Goal: Task Accomplishment & Management: Complete application form

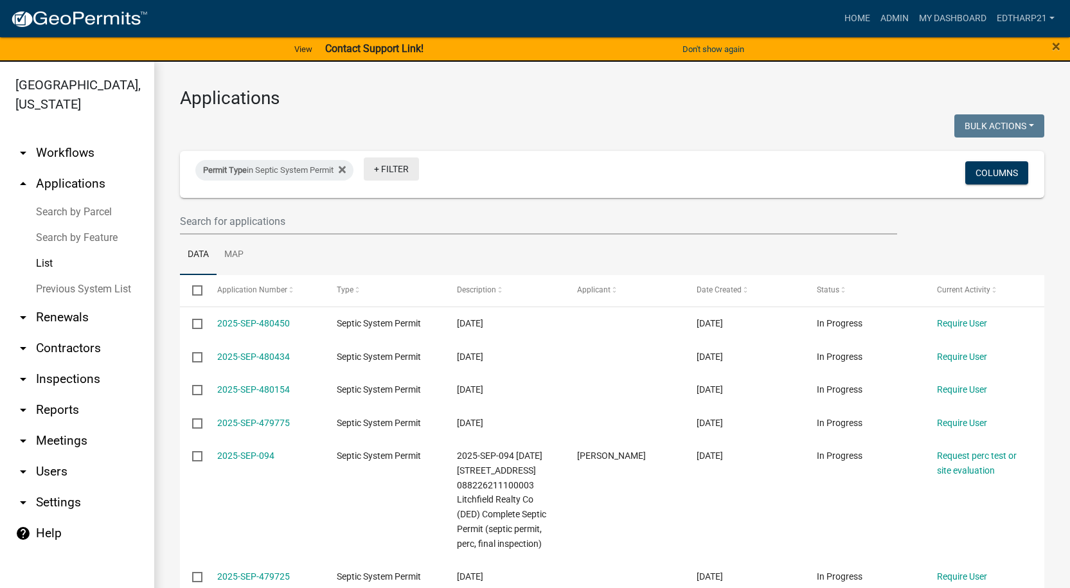
click at [389, 170] on link "+ Filter" at bounding box center [391, 168] width 55 height 23
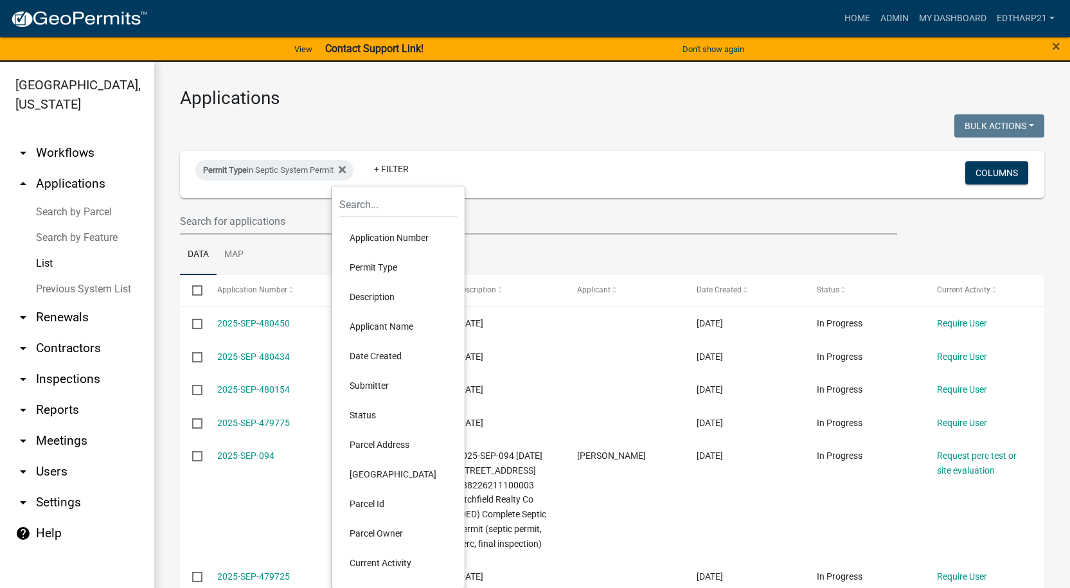
click at [379, 263] on li "Permit Type" at bounding box center [398, 267] width 118 height 30
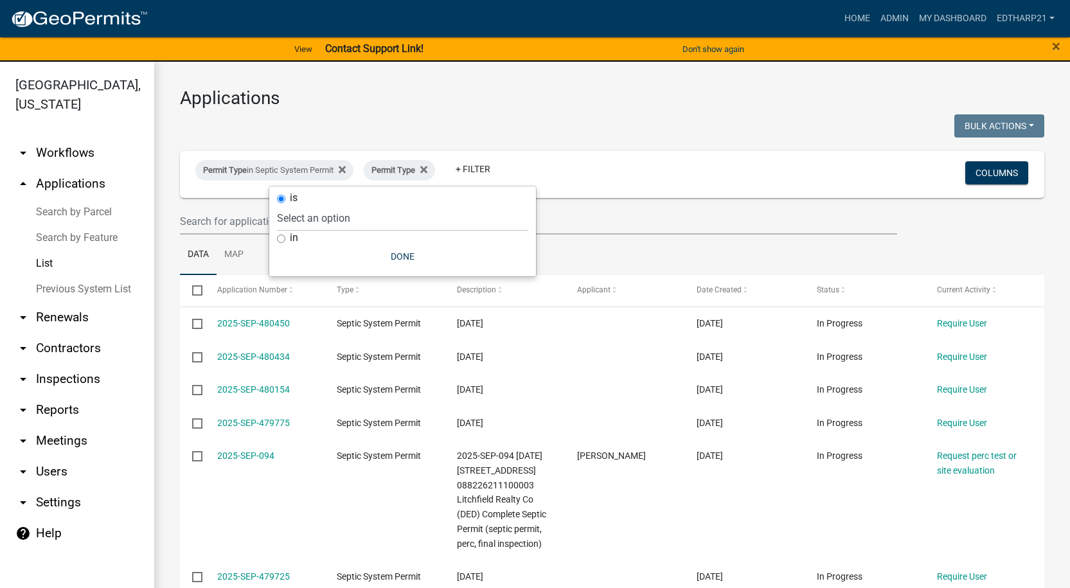
click at [282, 241] on input "in" at bounding box center [281, 238] width 8 height 8
radio input "true"
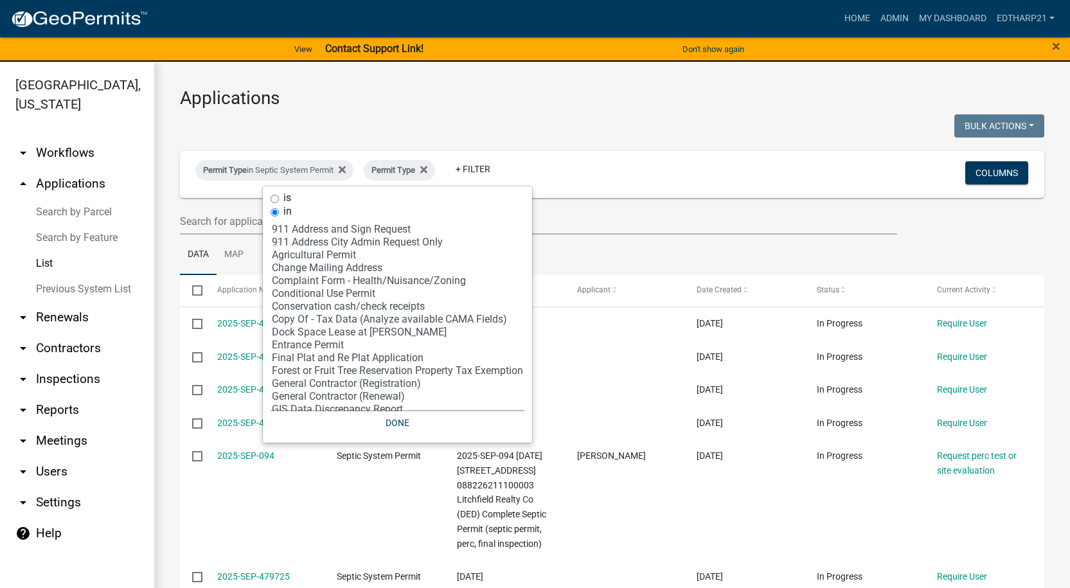
select select "5: 'cea70cfb-f20a-421d-8ae1-d2b5dcedfe1f'"
click at [321, 281] on option "Complaint Form - Health/Nuisance/Zoning" at bounding box center [397, 280] width 254 height 13
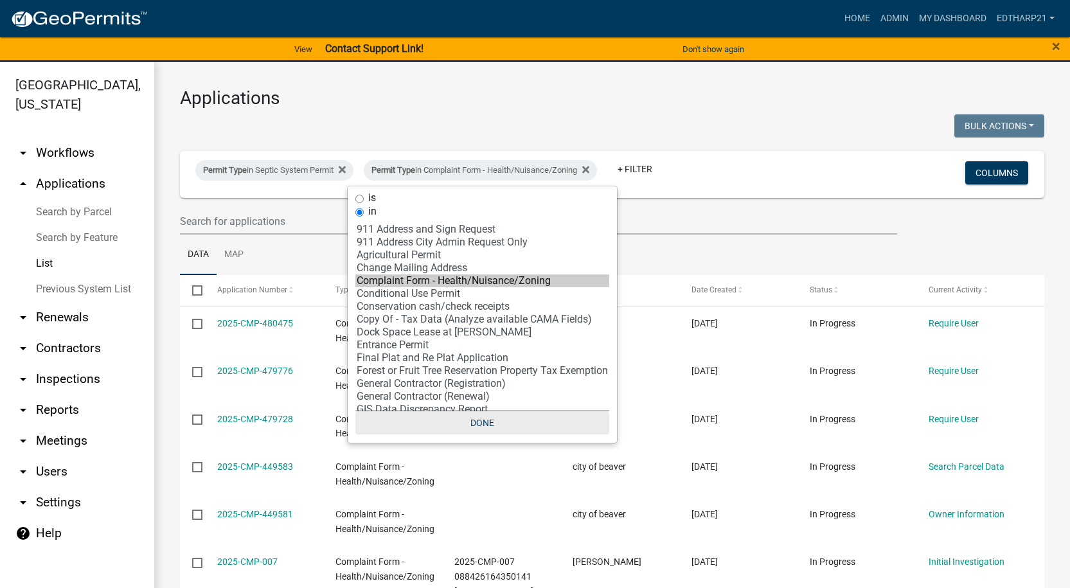
click at [487, 423] on button "Done" at bounding box center [482, 422] width 254 height 23
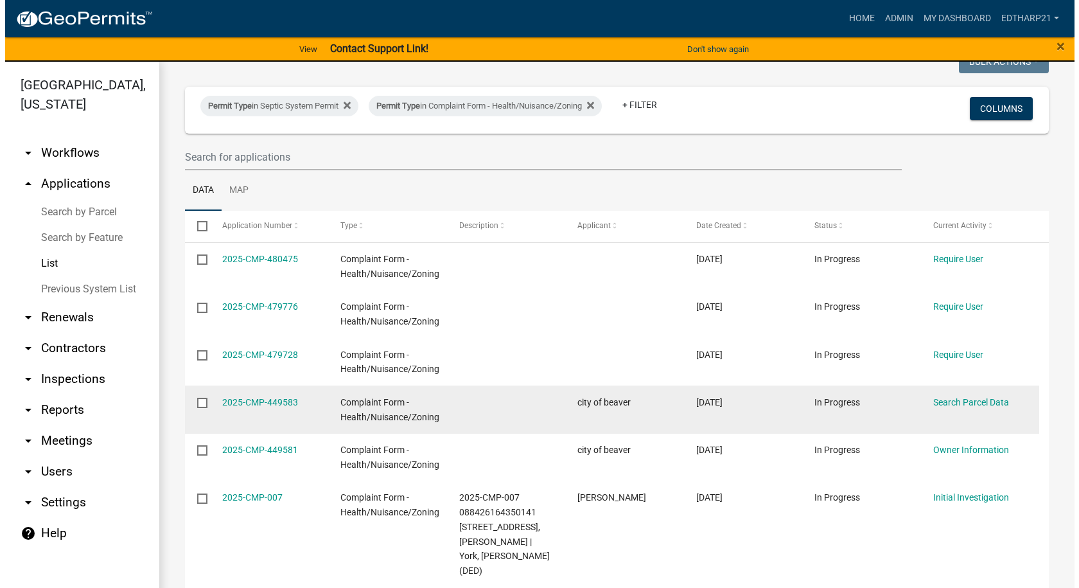
scroll to position [128, 0]
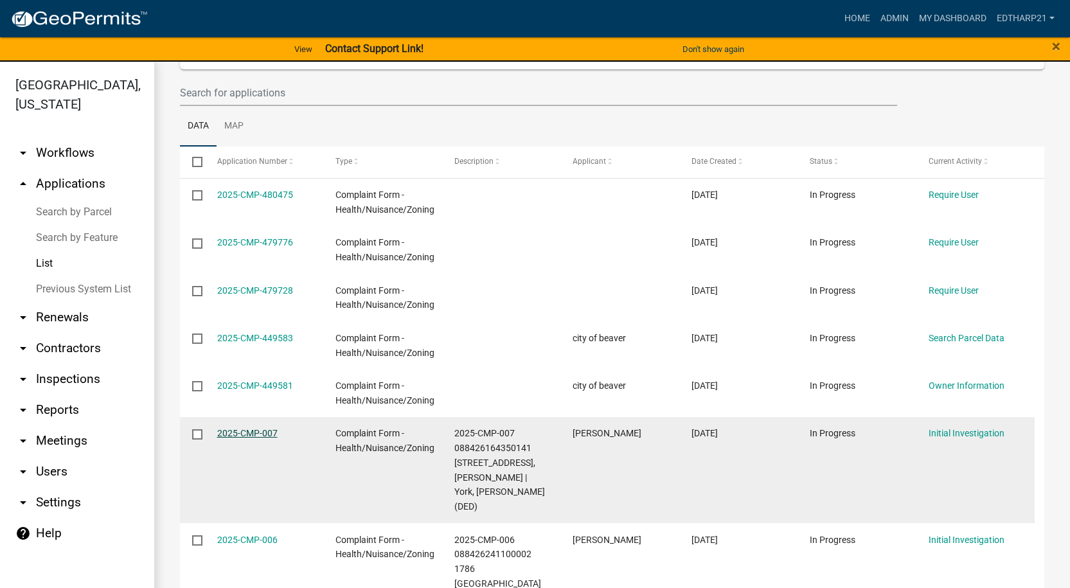
click at [249, 434] on link "2025-CMP-007" at bounding box center [247, 433] width 60 height 10
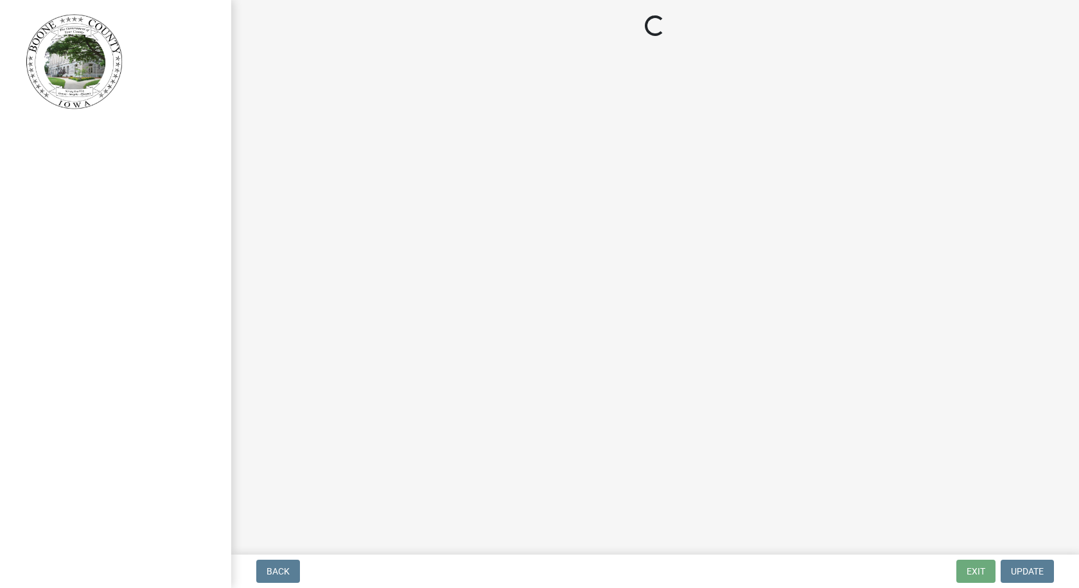
select select "21ef9c59-0cbd-4e2a-b88f-c51ce189f8d7"
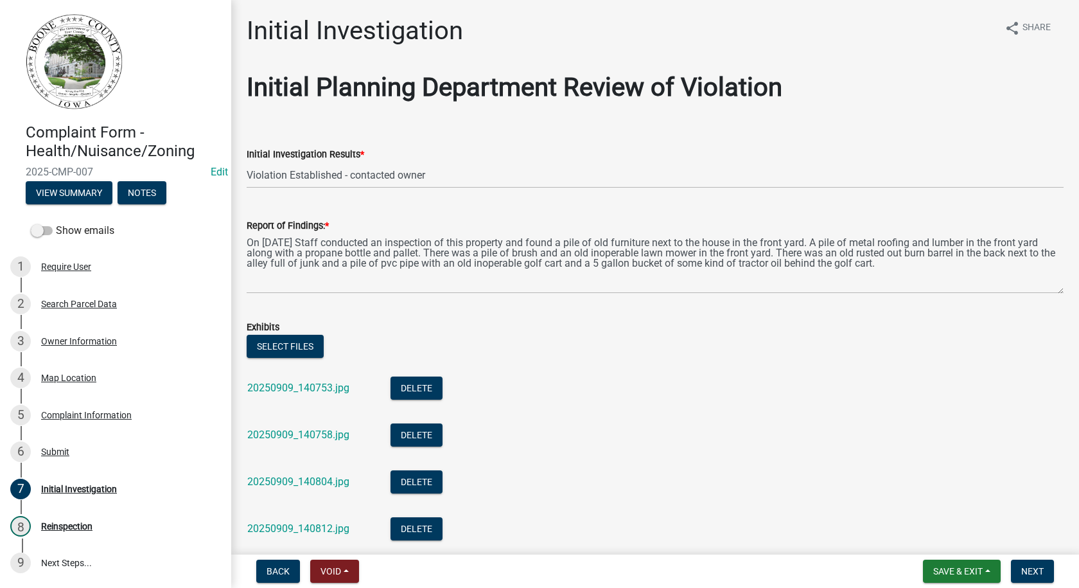
drag, startPoint x: 245, startPoint y: 242, endPoint x: 317, endPoint y: 263, distance: 74.4
click at [317, 263] on div "Report of Findings: * On [DATE] Staff conducted an inspection of this property …" at bounding box center [655, 247] width 836 height 94
drag, startPoint x: 246, startPoint y: 241, endPoint x: 271, endPoint y: 243, distance: 25.2
click at [271, 243] on div "Report of Findings: * On [DATE] Staff conducted an inspection of this property …" at bounding box center [655, 247] width 836 height 94
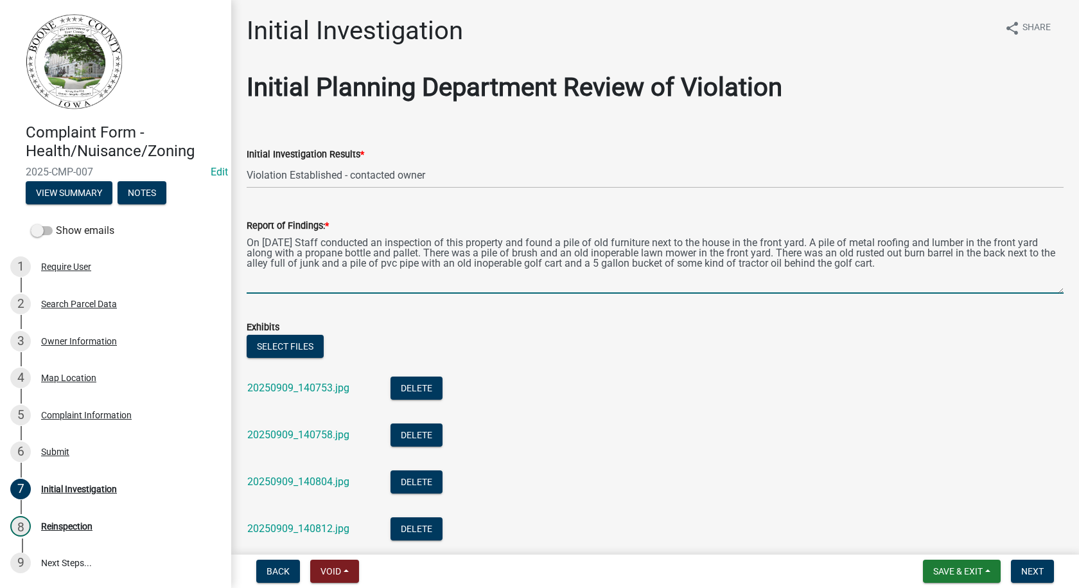
drag, startPoint x: 247, startPoint y: 241, endPoint x: 910, endPoint y: 264, distance: 663.3
click at [910, 264] on textarea "On [DATE] Staff conducted an inspection of this property and found a pile of ol…" at bounding box center [655, 263] width 817 height 60
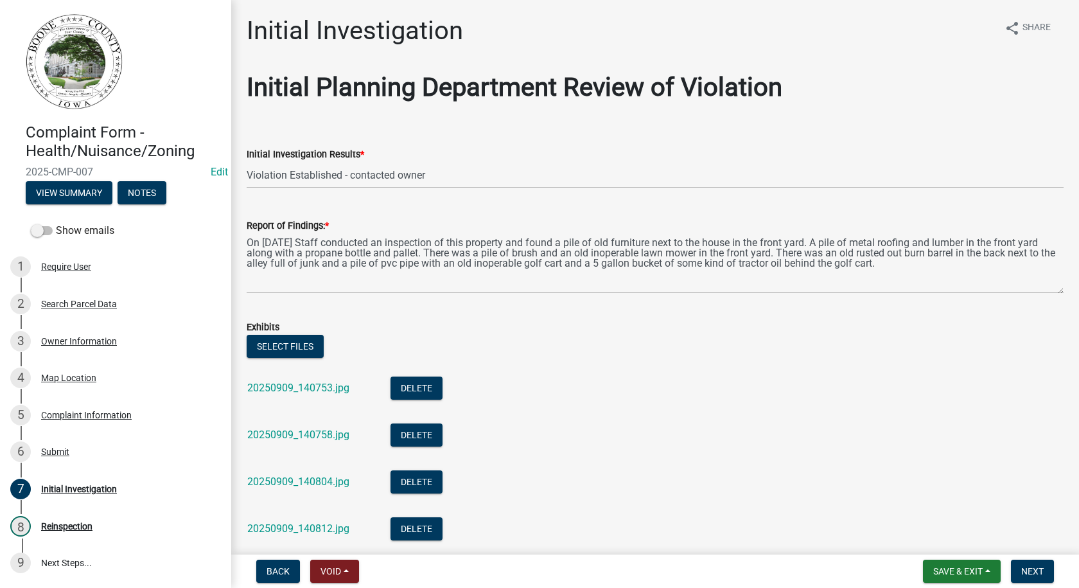
click at [638, 127] on div "Initial Investigation Results * Select Item... No Violation Violation Establish…" at bounding box center [655, 150] width 817 height 75
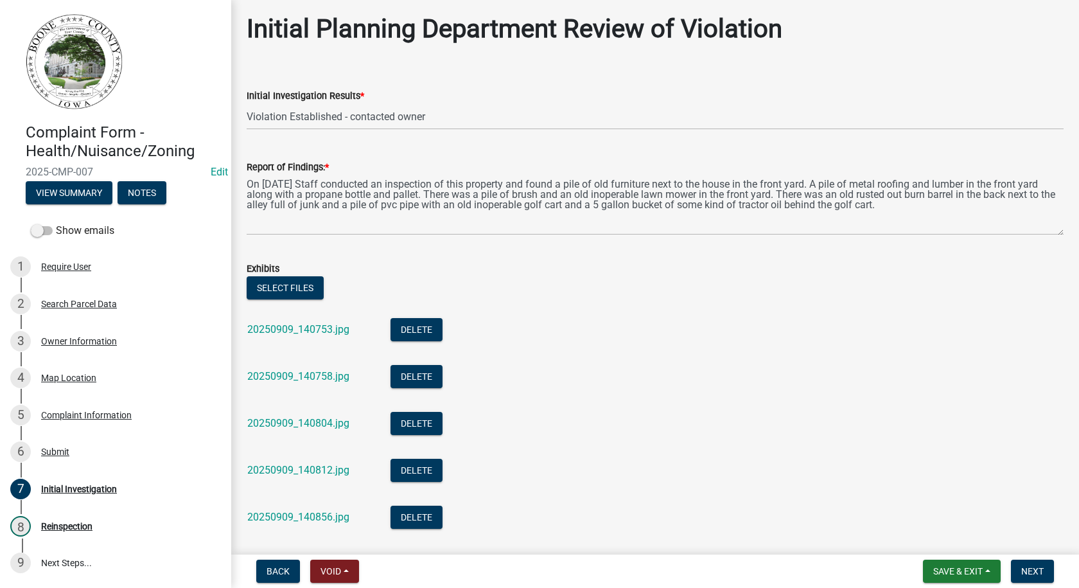
scroll to position [128, 0]
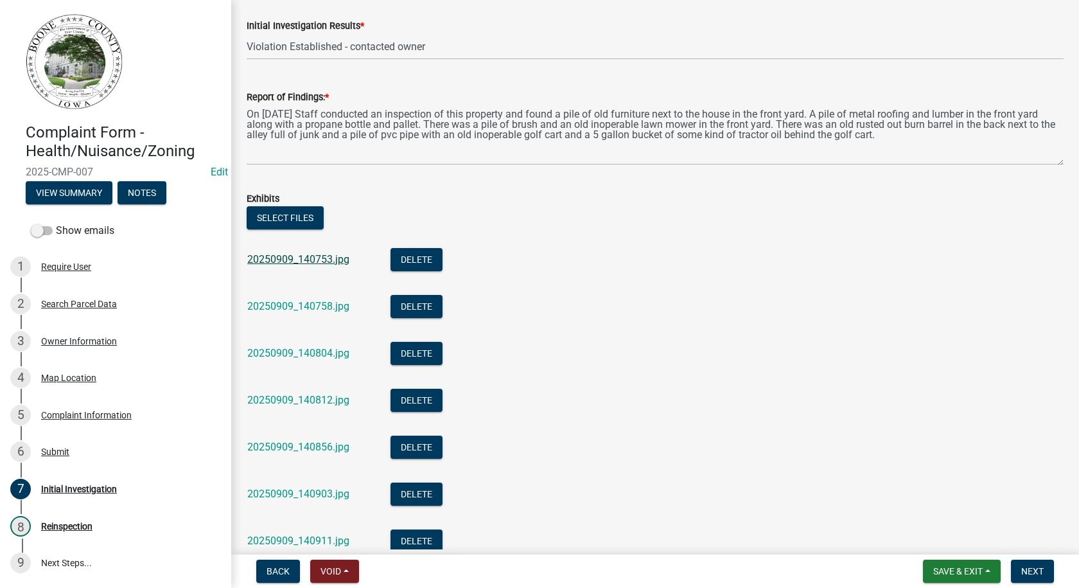
click at [328, 260] on link "20250909_140753.jpg" at bounding box center [298, 259] width 102 height 12
click at [332, 310] on link "20250909_140758.jpg" at bounding box center [298, 306] width 102 height 12
click at [322, 351] on link "20250909_140804.jpg" at bounding box center [298, 353] width 102 height 12
click at [341, 400] on link "20250909_140812.jpg" at bounding box center [298, 400] width 102 height 12
click at [333, 445] on link "20250909_140856.jpg" at bounding box center [298, 447] width 102 height 12
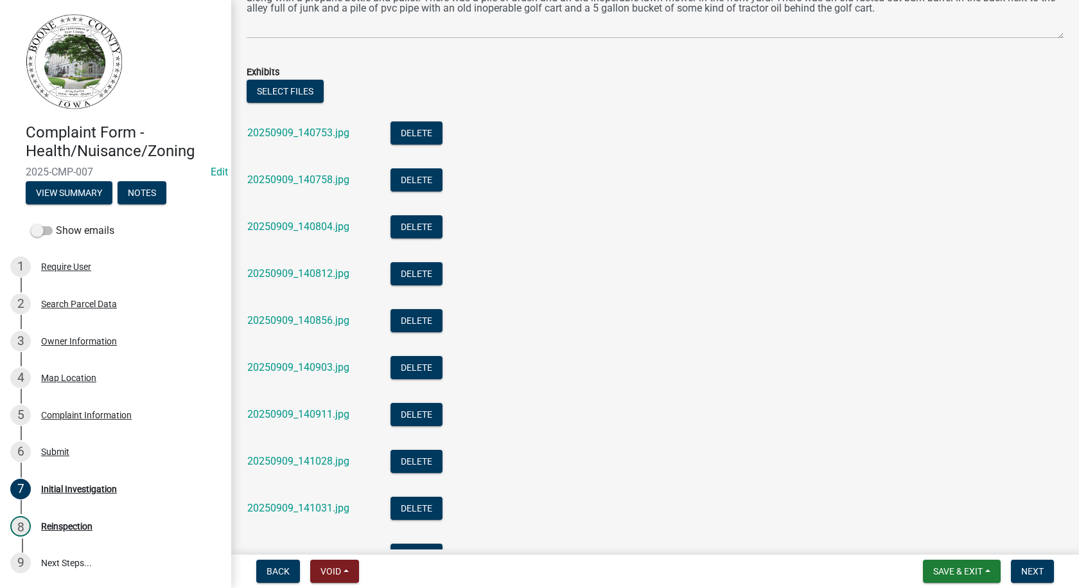
scroll to position [257, 0]
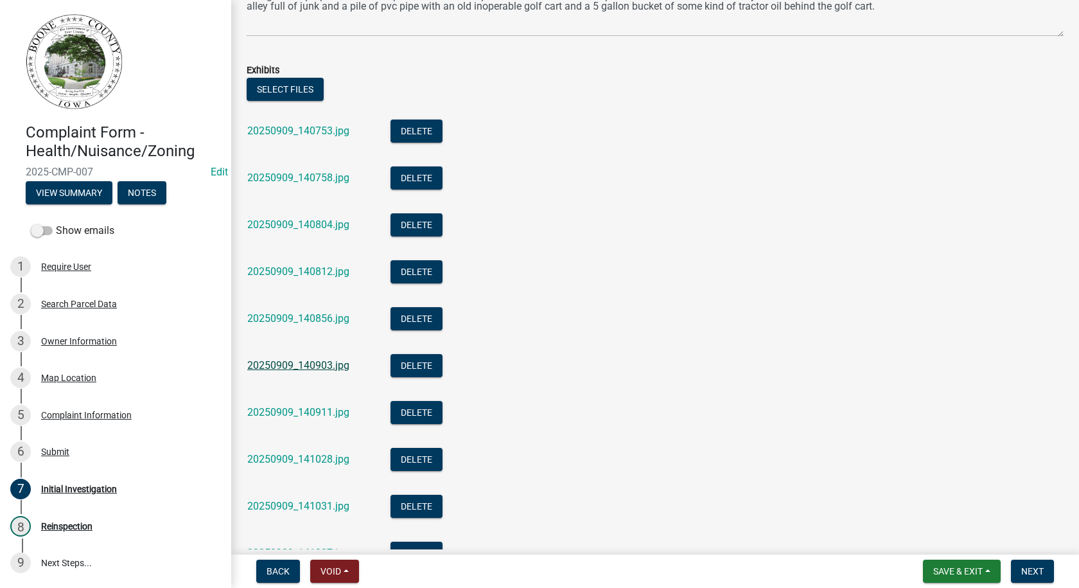
click at [307, 362] on link "20250909_140903.jpg" at bounding box center [298, 365] width 102 height 12
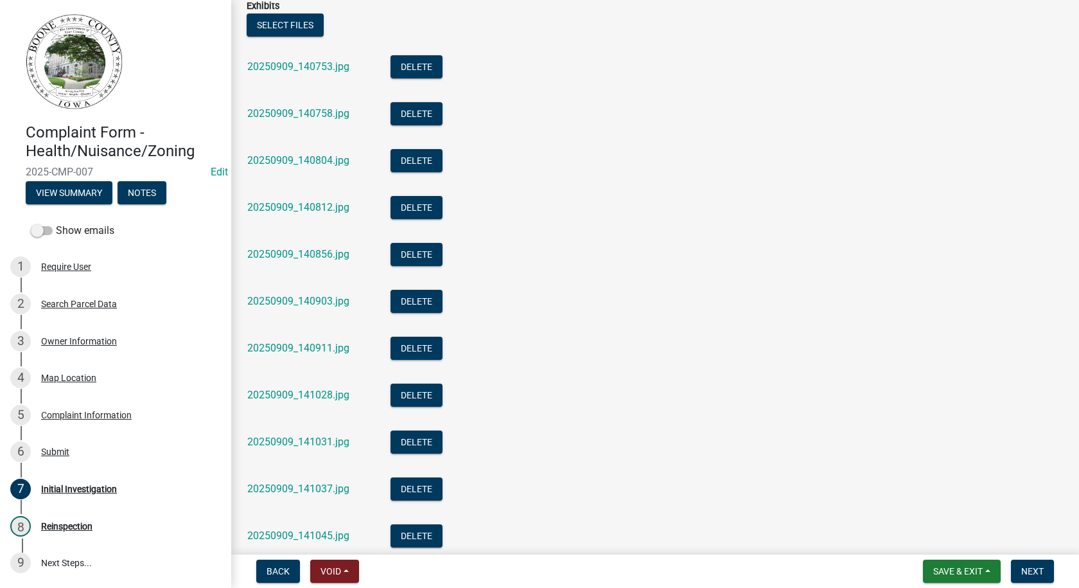
scroll to position [385, 0]
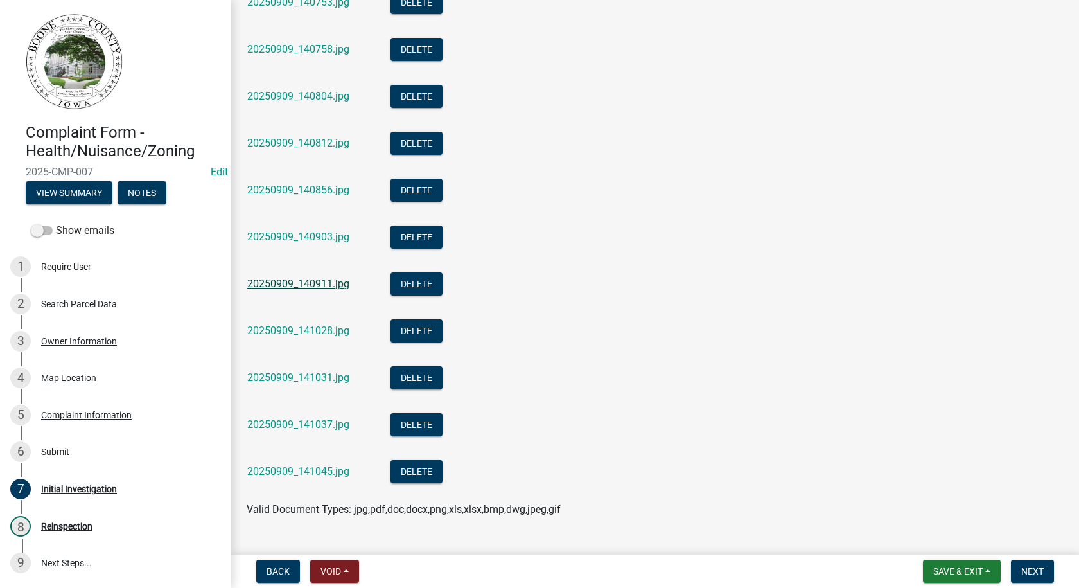
click at [311, 279] on link "20250909_140911.jpg" at bounding box center [298, 284] width 102 height 12
click at [341, 331] on link "20250909_141028.jpg" at bounding box center [298, 330] width 102 height 12
click at [328, 382] on link "20250909_141031.jpg" at bounding box center [298, 377] width 102 height 12
click at [335, 419] on link "20250909_141037.jpg" at bounding box center [298, 424] width 102 height 12
click at [321, 470] on link "20250909_141045.jpg" at bounding box center [298, 471] width 102 height 12
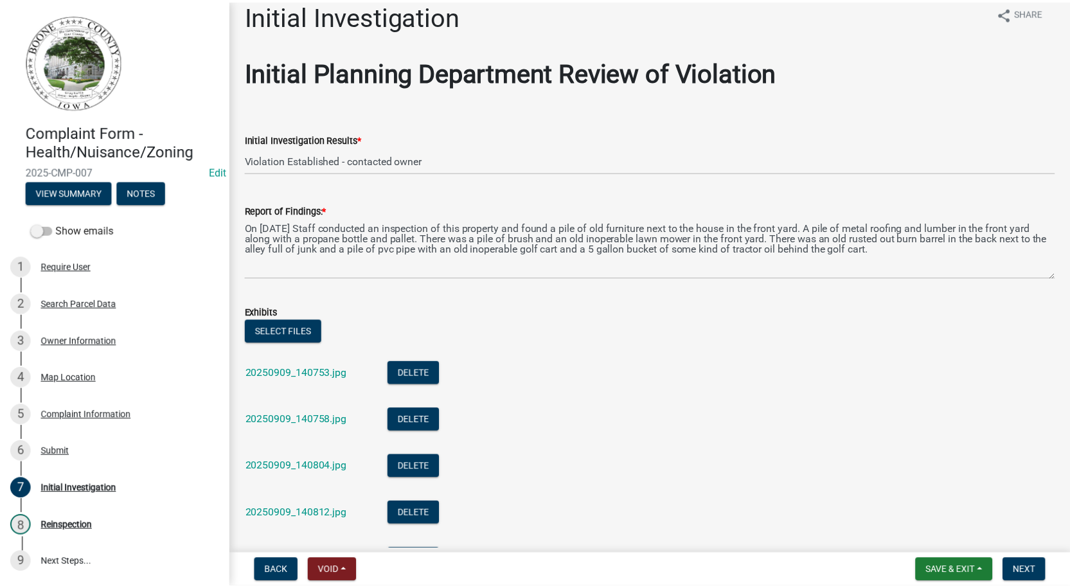
scroll to position [0, 0]
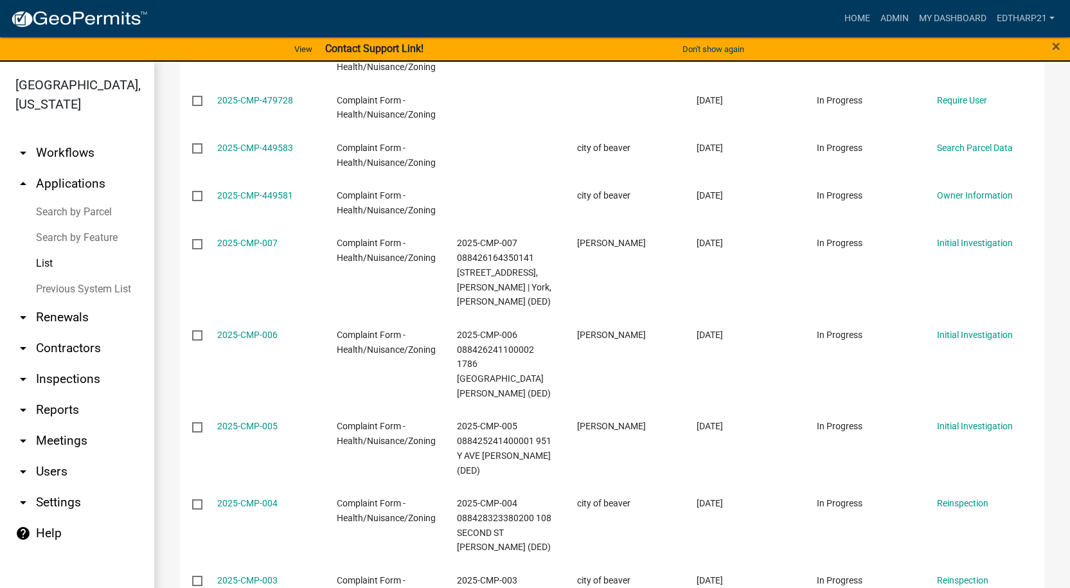
scroll to position [321, 0]
